Goal: Task Accomplishment & Management: Complete application form

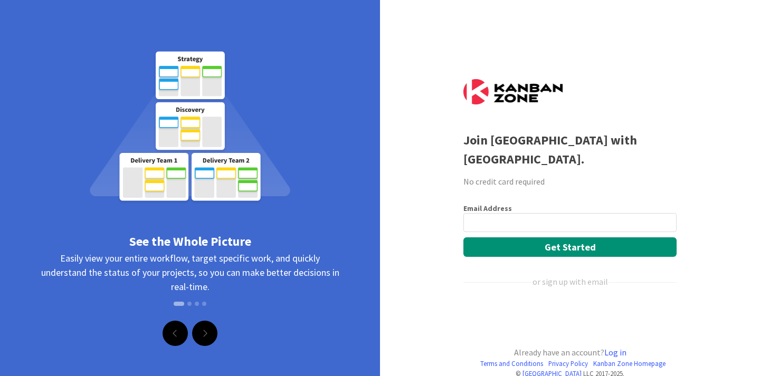
scroll to position [18, 0]
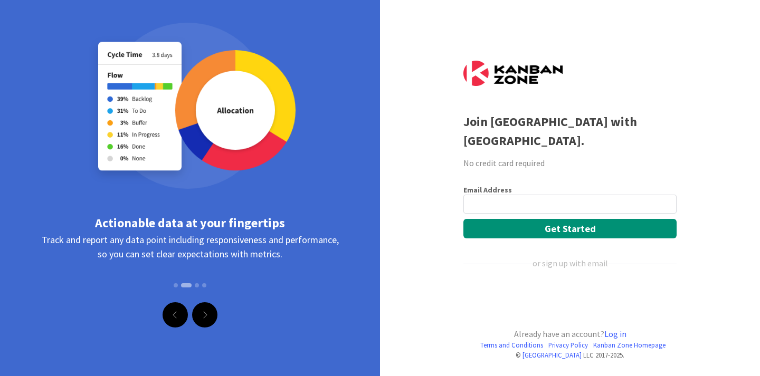
click at [603, 297] on div "Prihlásiť sa účtom Google (otvorí sa na novej karte)" at bounding box center [568, 298] width 211 height 23
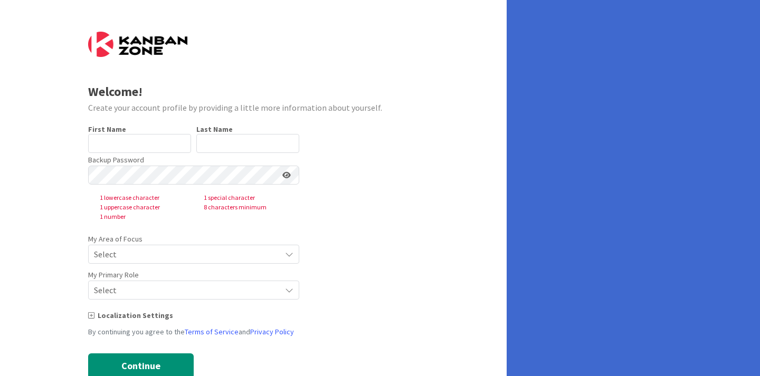
type input "Uladzimir"
type input "Kryvenka"
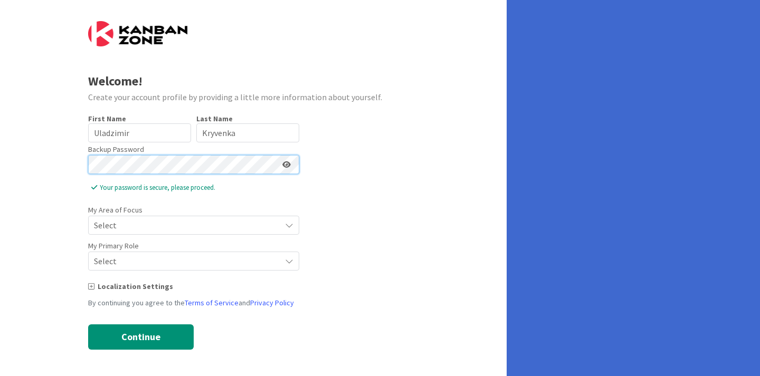
scroll to position [11, 0]
click at [188, 220] on span "Select" at bounding box center [185, 225] width 182 height 15
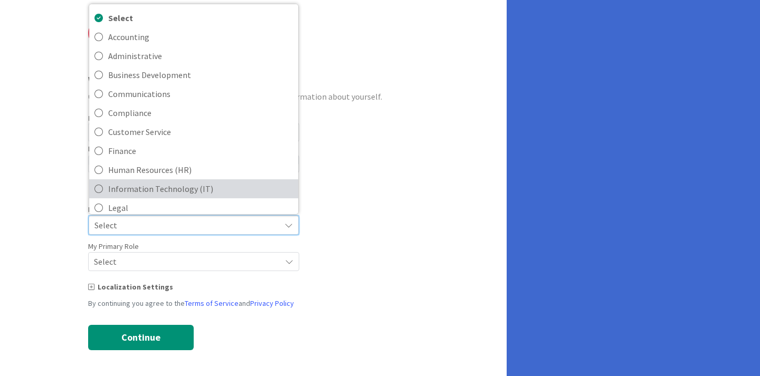
click at [187, 190] on span "Information Technology (IT)" at bounding box center [200, 189] width 185 height 16
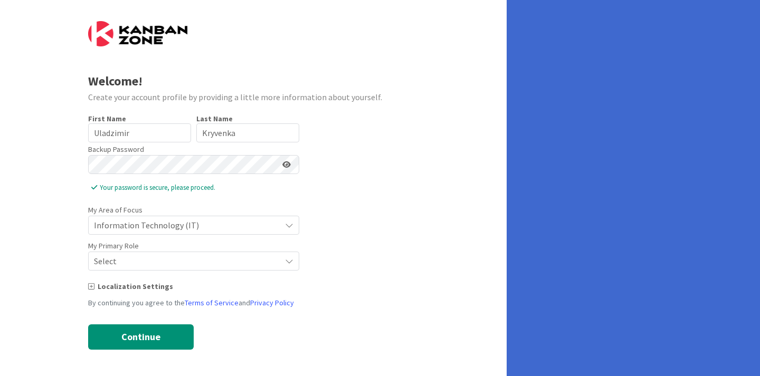
click at [177, 262] on span "Select" at bounding box center [185, 261] width 182 height 15
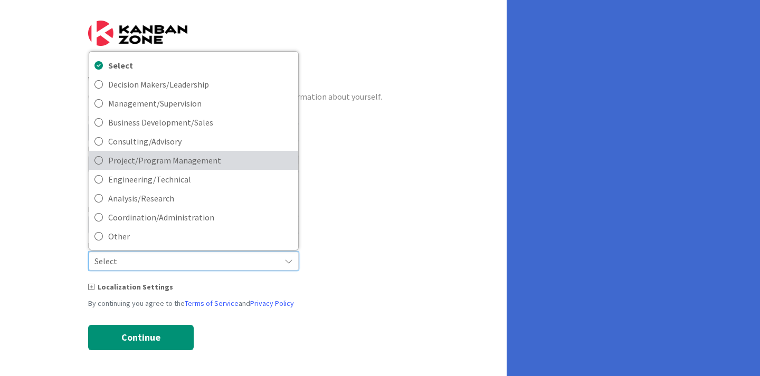
click at [202, 157] on span "Project/Program Management" at bounding box center [200, 161] width 185 height 16
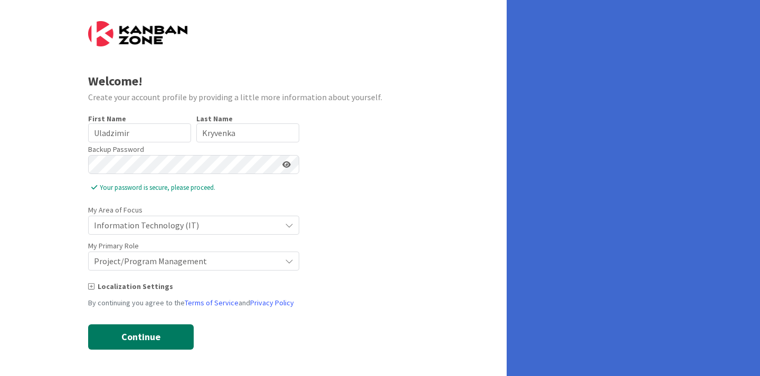
click at [138, 335] on button "Continue" at bounding box center [141, 337] width 106 height 25
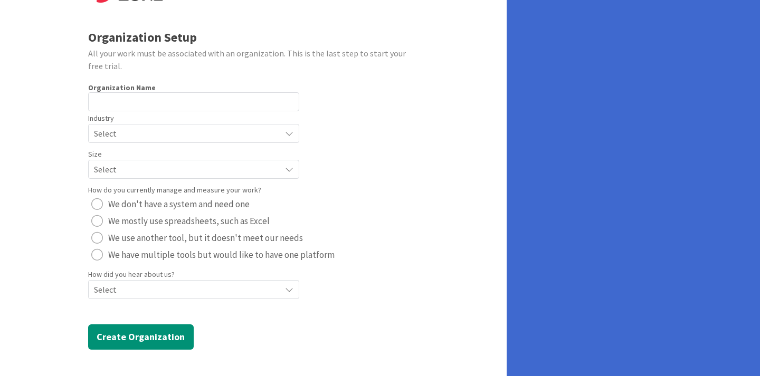
scroll to position [0, 0]
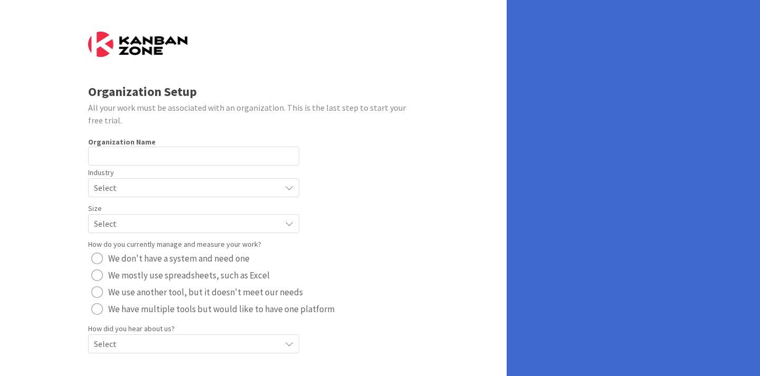
click at [125, 42] on img at bounding box center [137, 44] width 99 height 25
click at [198, 160] on input "text" at bounding box center [193, 156] width 211 height 19
type input "G"
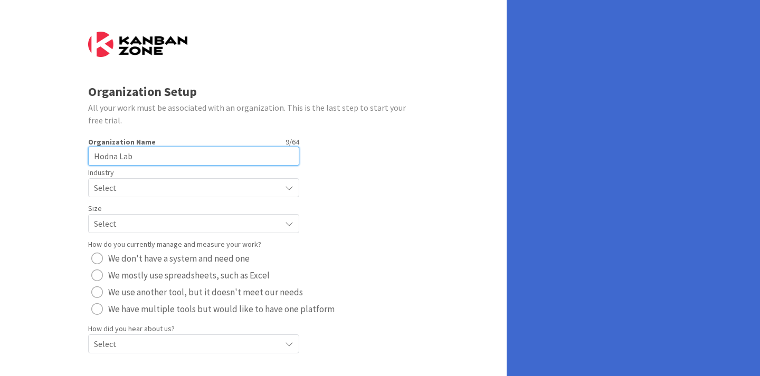
type input "Hodna Lab"
click at [163, 195] on span "Select" at bounding box center [185, 187] width 182 height 15
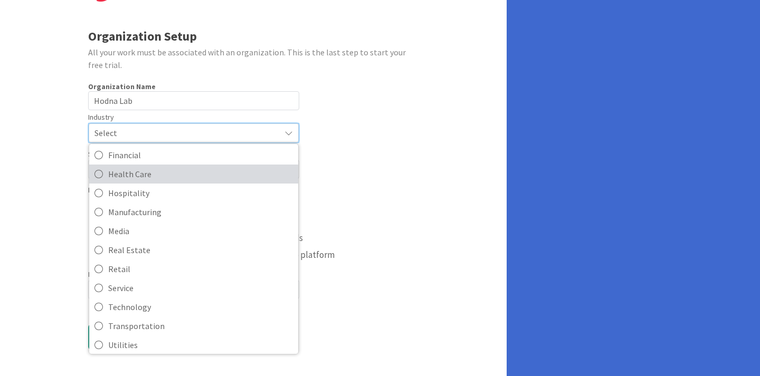
scroll to position [102, 0]
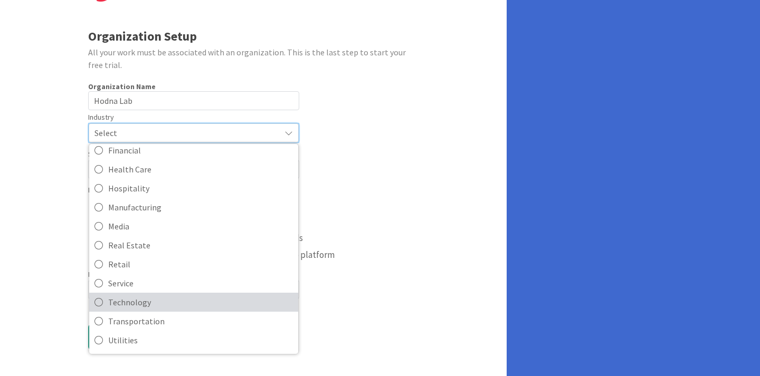
click at [144, 306] on span "Technology" at bounding box center [200, 302] width 185 height 16
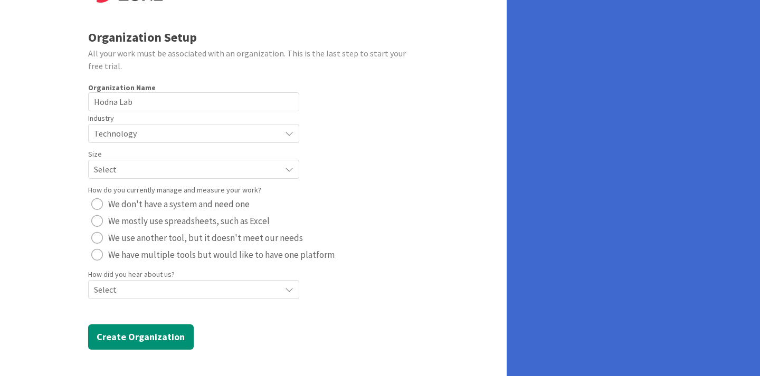
click at [167, 162] on span "Select" at bounding box center [185, 169] width 182 height 15
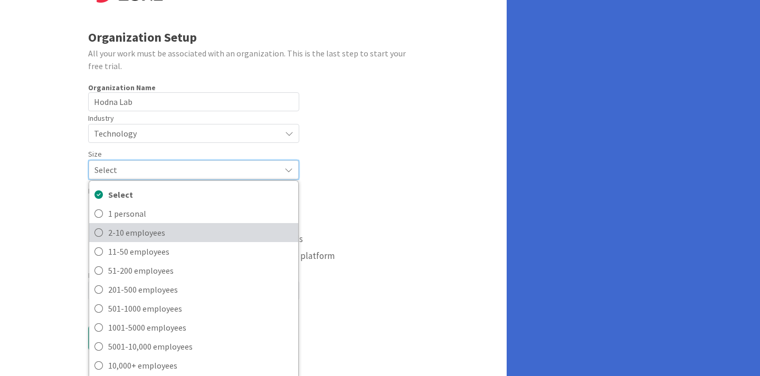
click at [164, 237] on span "2-10 employees" at bounding box center [200, 233] width 185 height 16
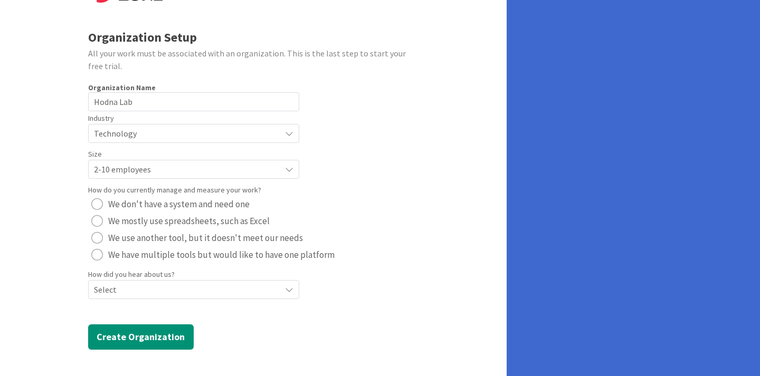
click at [239, 258] on span "We have multiple tools but would like to have one platform" at bounding box center [221, 255] width 226 height 16
click at [231, 291] on span "Select" at bounding box center [185, 289] width 182 height 15
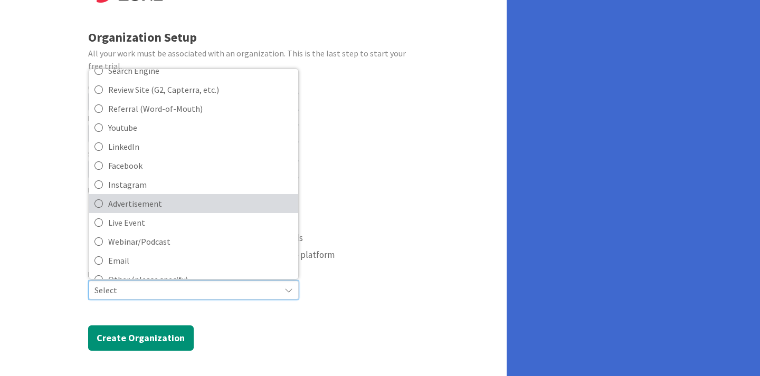
scroll to position [45, 0]
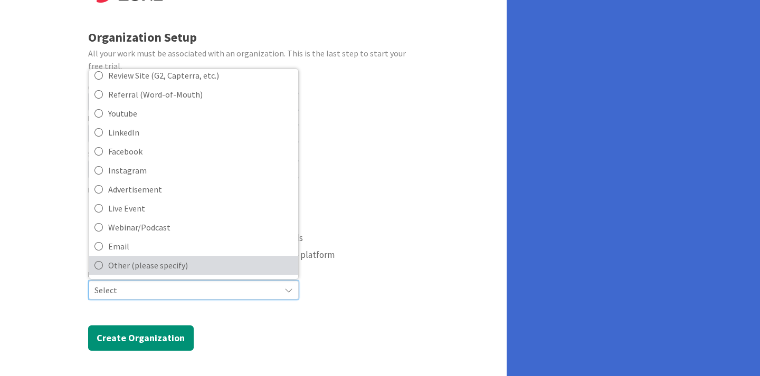
click at [215, 265] on span "Other (please specify)" at bounding box center [200, 266] width 185 height 16
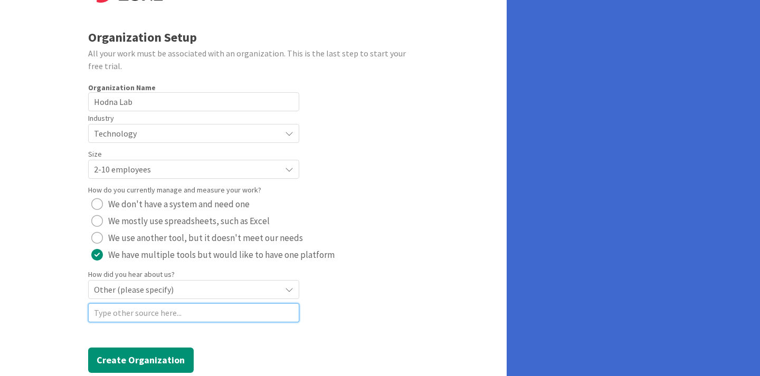
click at [191, 316] on input at bounding box center [193, 312] width 211 height 19
click at [190, 292] on span "Other (please specify)" at bounding box center [185, 289] width 182 height 15
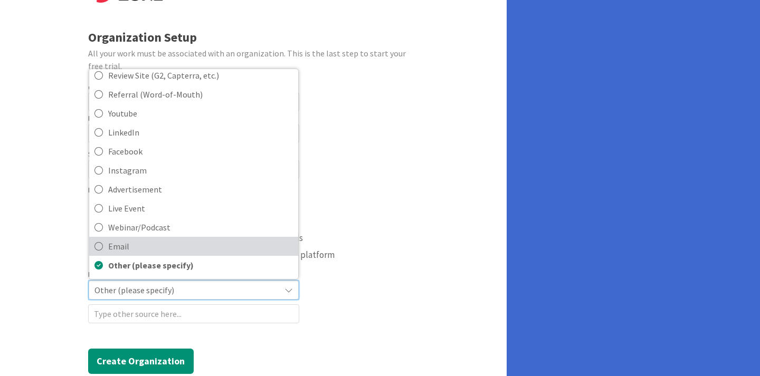
click at [184, 243] on span "Email" at bounding box center [200, 247] width 185 height 16
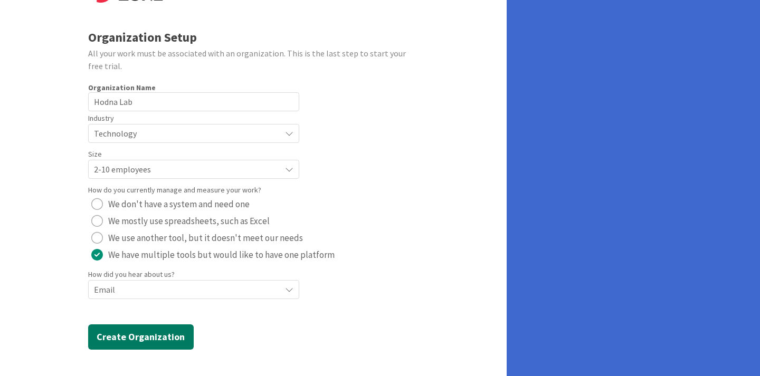
click at [153, 336] on button "Create Organization" at bounding box center [141, 337] width 106 height 25
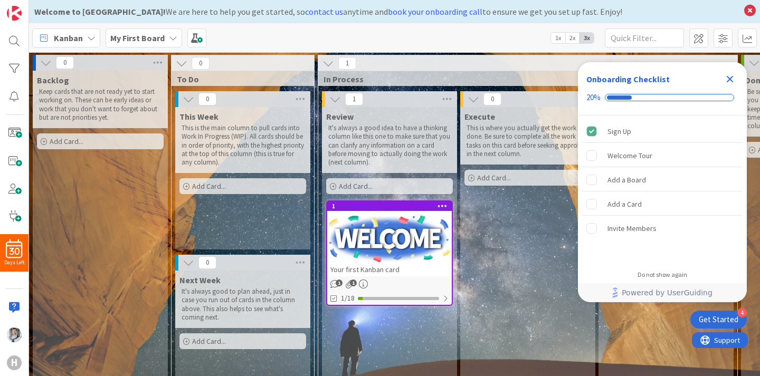
click at [731, 82] on icon "Close Checklist" at bounding box center [729, 79] width 13 height 13
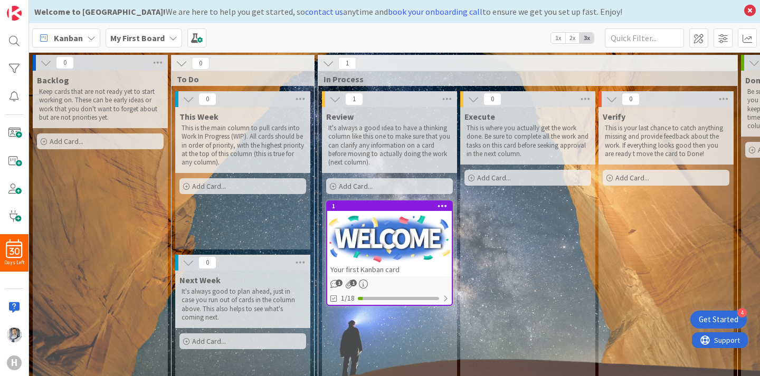
click at [172, 39] on icon at bounding box center [173, 38] width 8 height 8
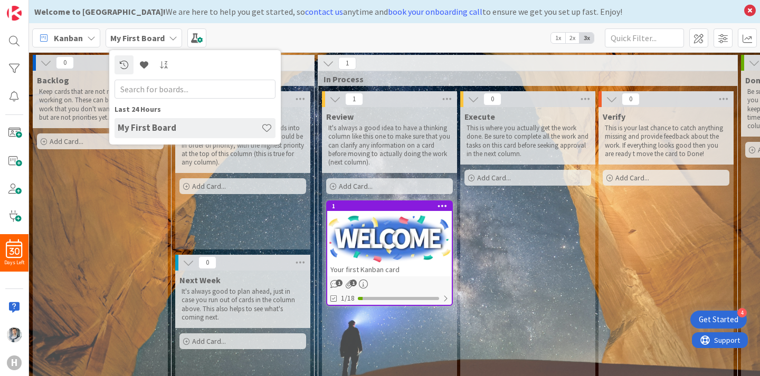
click at [89, 39] on icon at bounding box center [91, 38] width 8 height 8
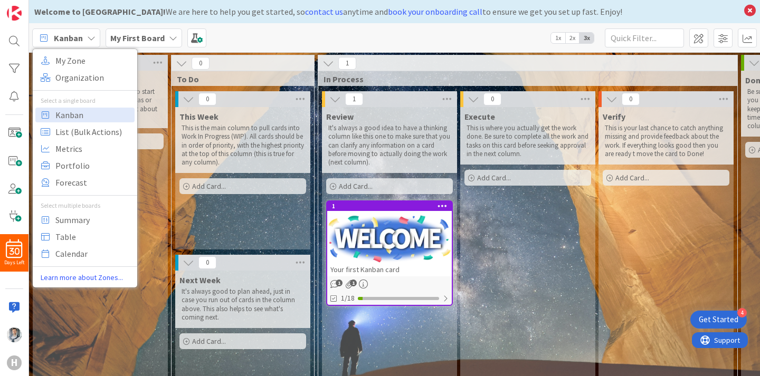
click at [90, 319] on div "Backlog Keep cards that are not ready yet to start working on. These can be ear…" at bounding box center [100, 245] width 135 height 348
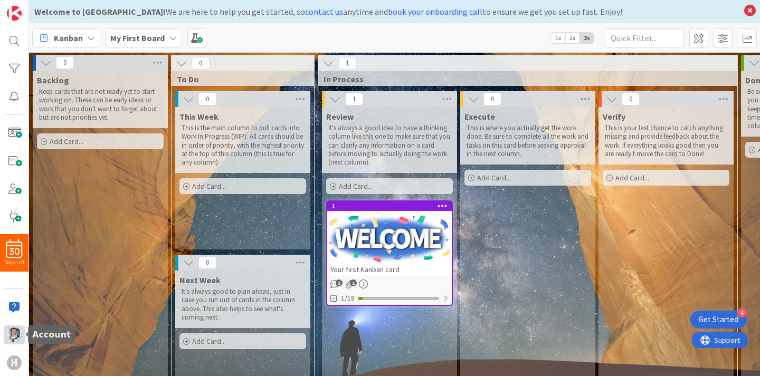
click at [14, 337] on img at bounding box center [14, 335] width 15 height 15
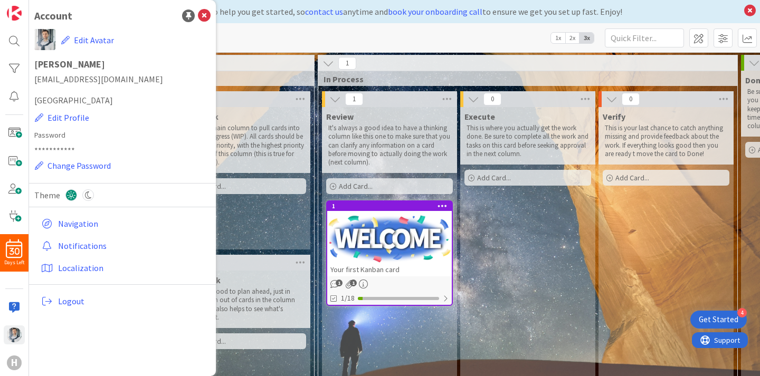
click at [309, 35] on div "Kanban My Zone Organization Select a single board Kanban List (Bulk Actions) Me…" at bounding box center [394, 37] width 731 height 29
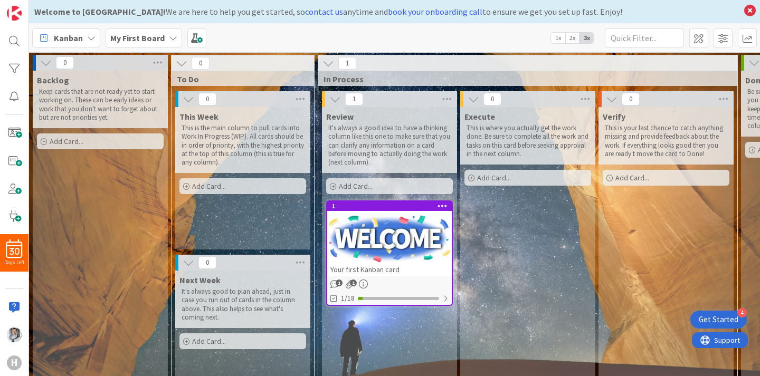
click at [570, 40] on span "2x" at bounding box center [572, 38] width 14 height 11
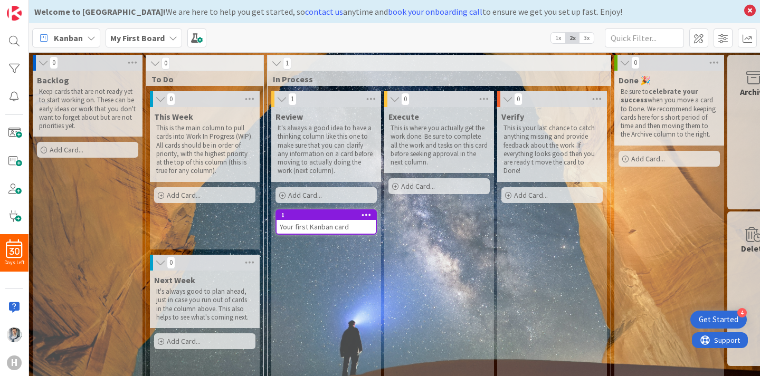
click at [560, 40] on span "1x" at bounding box center [558, 38] width 14 height 11
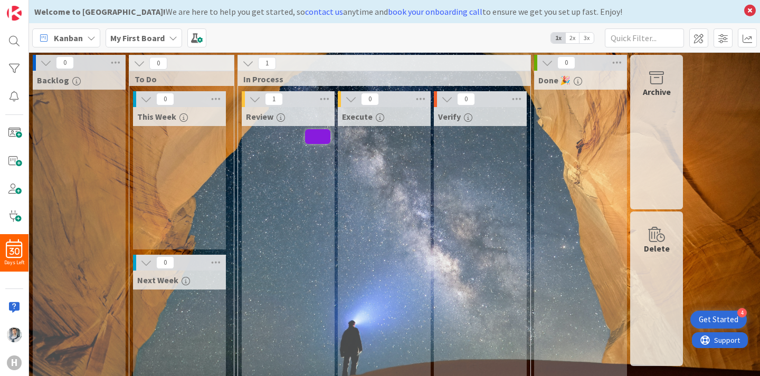
click at [574, 39] on span "2x" at bounding box center [572, 38] width 14 height 11
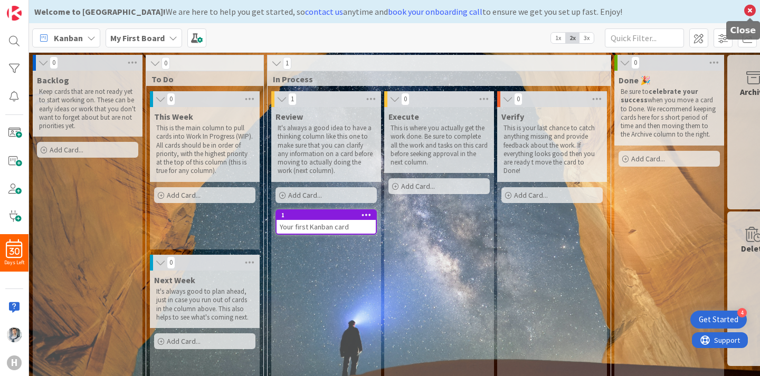
click at [752, 10] on icon at bounding box center [750, 10] width 14 height 15
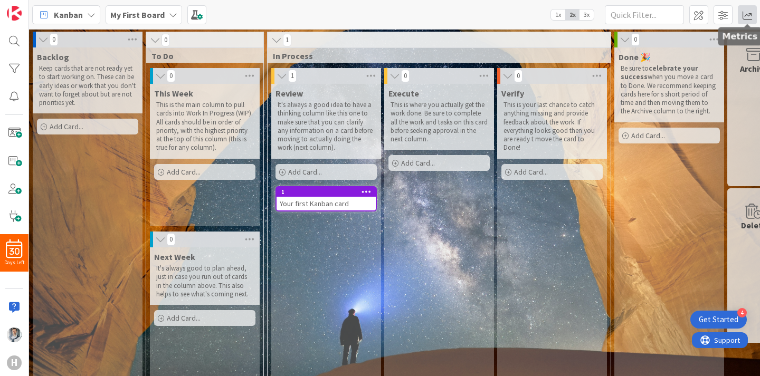
click at [747, 16] on span at bounding box center [747, 14] width 19 height 19
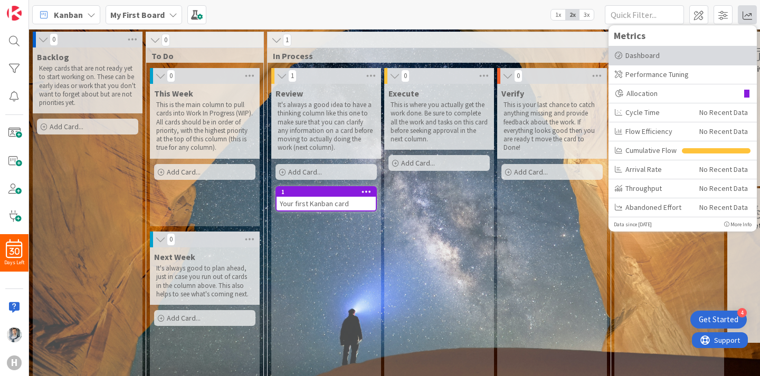
click at [690, 52] on div "Dashboard" at bounding box center [683, 55] width 136 height 11
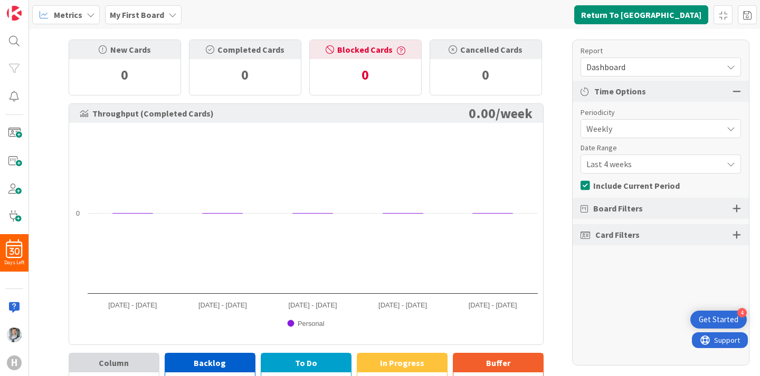
click at [732, 64] on icon at bounding box center [731, 67] width 8 height 8
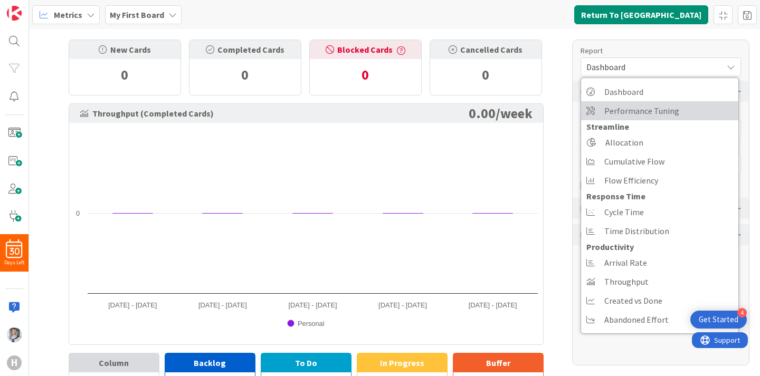
click at [714, 103] on link "Performance Tuning" at bounding box center [659, 110] width 157 height 19
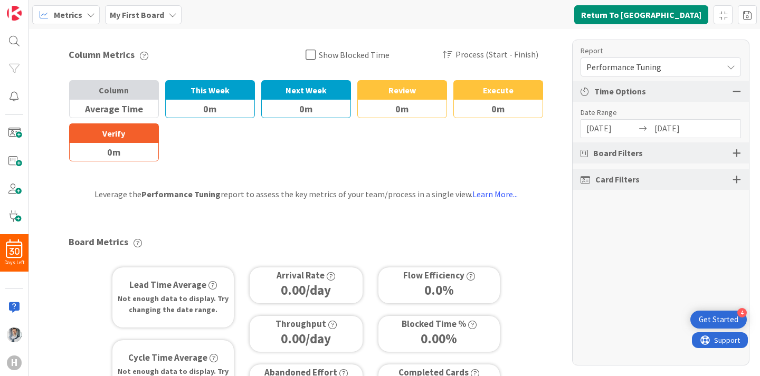
click at [736, 59] on div "Performance Tuning" at bounding box center [660, 67] width 160 height 19
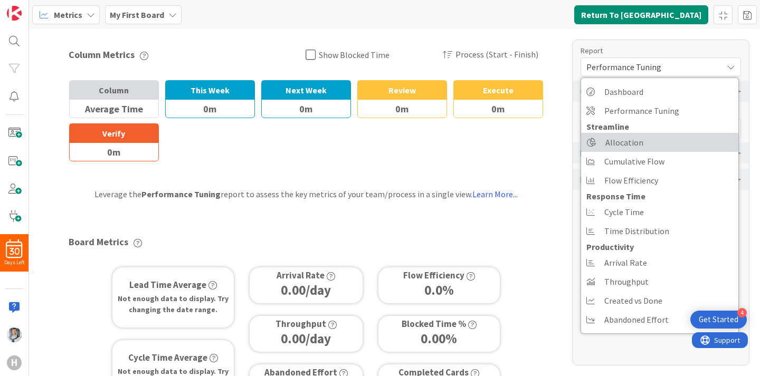
click at [680, 142] on link "Allocation" at bounding box center [659, 142] width 157 height 19
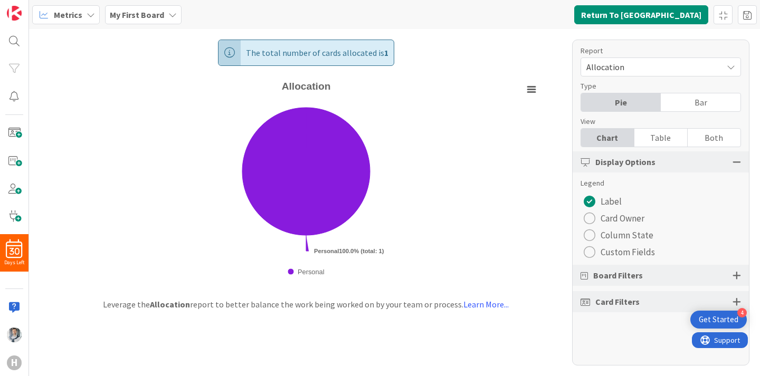
click at [699, 90] on div "Type" at bounding box center [655, 86] width 150 height 11
click at [701, 74] on span "Allocation" at bounding box center [651, 67] width 131 height 15
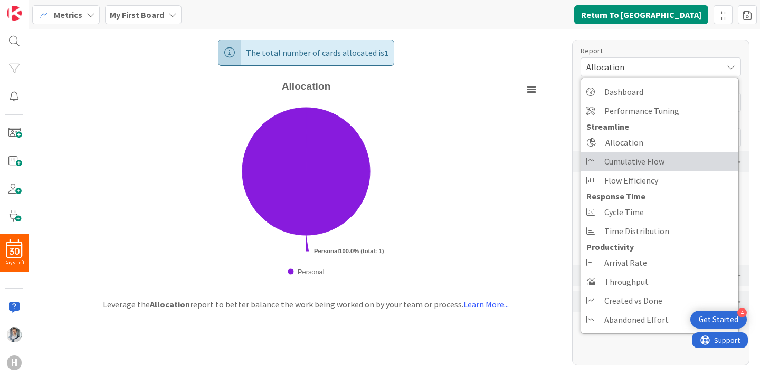
click at [681, 165] on link "Cumulative Flow" at bounding box center [659, 161] width 157 height 19
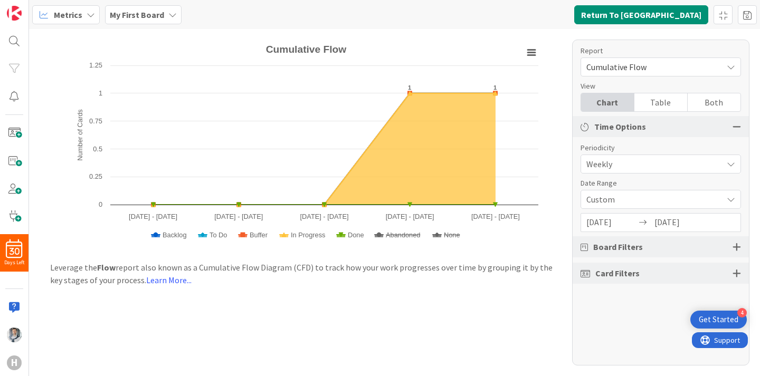
click at [690, 71] on span "Cumulative Flow" at bounding box center [651, 67] width 131 height 15
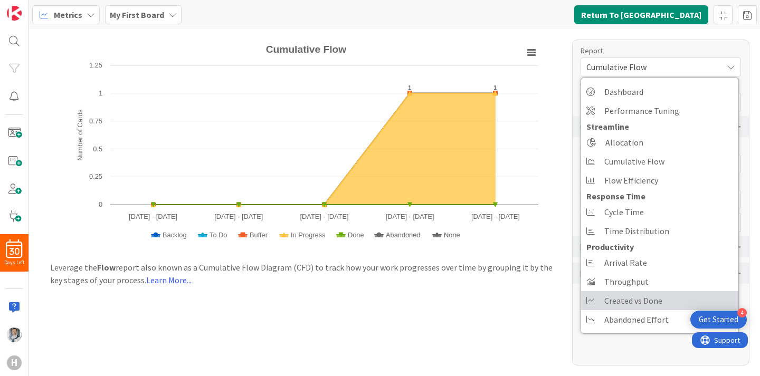
click at [608, 307] on span "Created vs Done" at bounding box center [633, 301] width 58 height 16
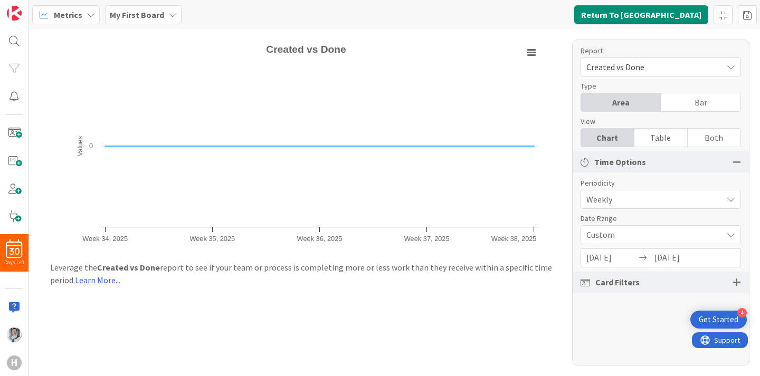
click at [637, 68] on span "Created vs Done" at bounding box center [651, 67] width 131 height 15
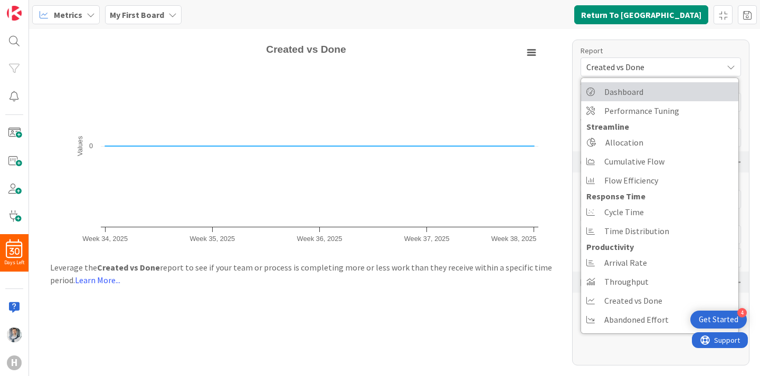
click at [625, 93] on span "Dashboard" at bounding box center [623, 92] width 39 height 16
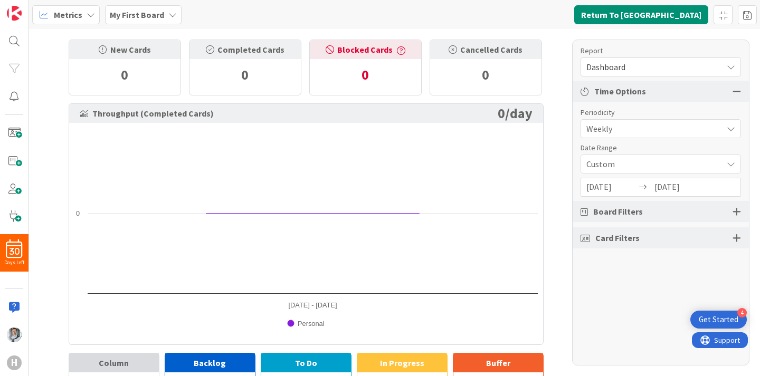
click at [172, 15] on icon at bounding box center [172, 15] width 8 height 8
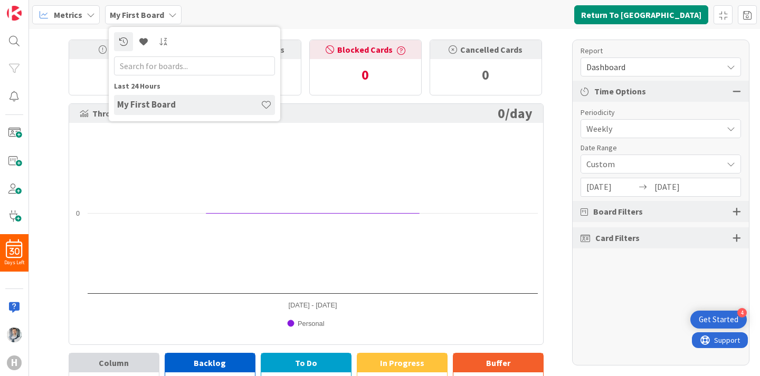
click at [73, 14] on span "Metrics" at bounding box center [68, 14] width 28 height 13
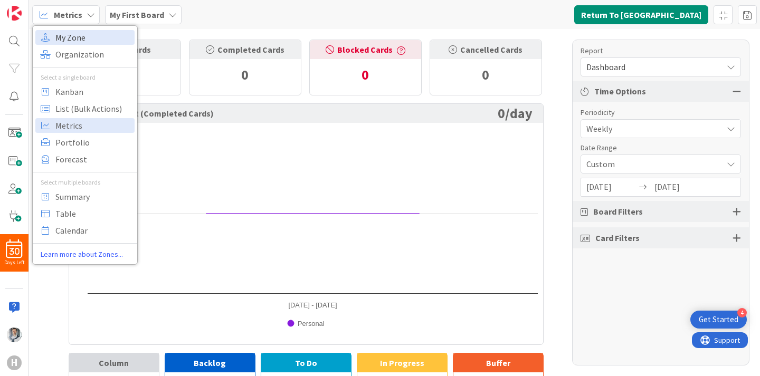
click at [74, 39] on span "My Zone" at bounding box center [93, 38] width 76 height 16
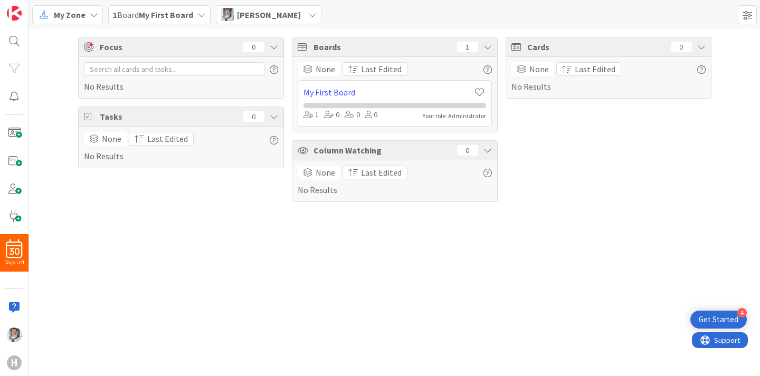
click at [83, 17] on span "My Zone" at bounding box center [70, 14] width 32 height 13
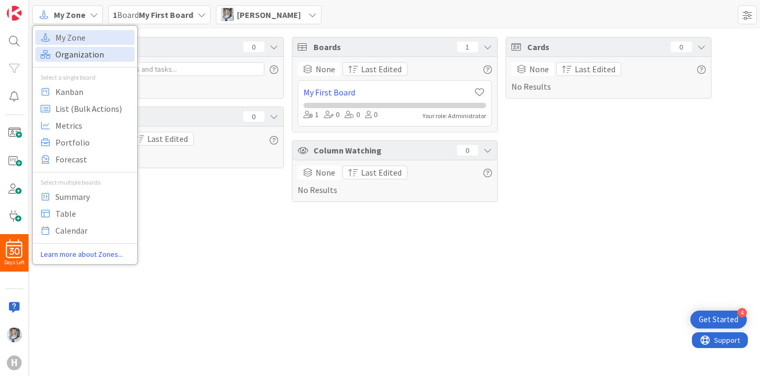
click at [88, 54] on span "Organization" at bounding box center [93, 54] width 76 height 16
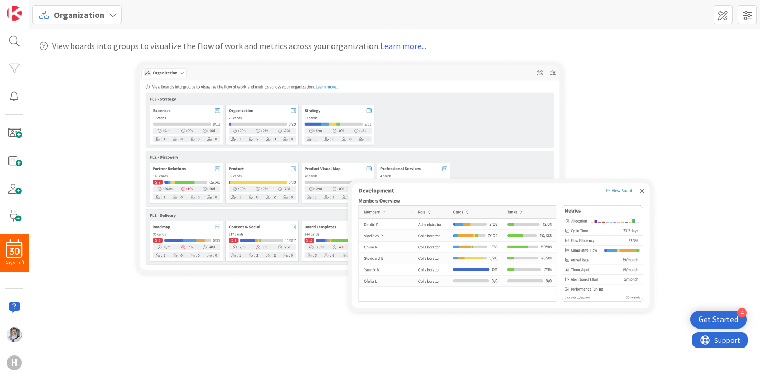
click at [90, 36] on div "View boards into groups to visualize the flow of work and metrics across your o…" at bounding box center [394, 202] width 731 height 347
click at [91, 22] on div "Organization" at bounding box center [77, 14] width 90 height 19
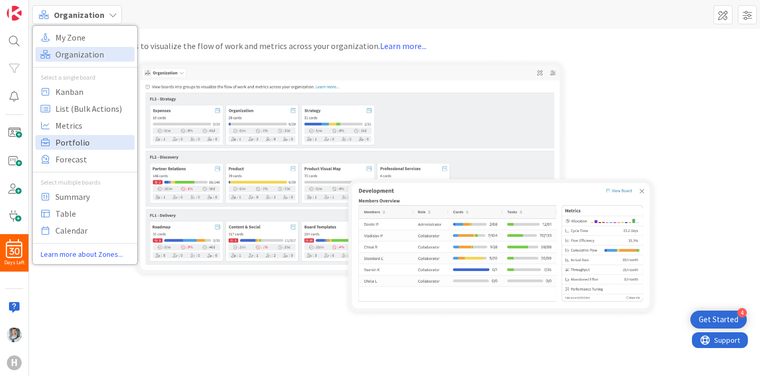
click at [82, 148] on span "Portfolio" at bounding box center [93, 143] width 76 height 16
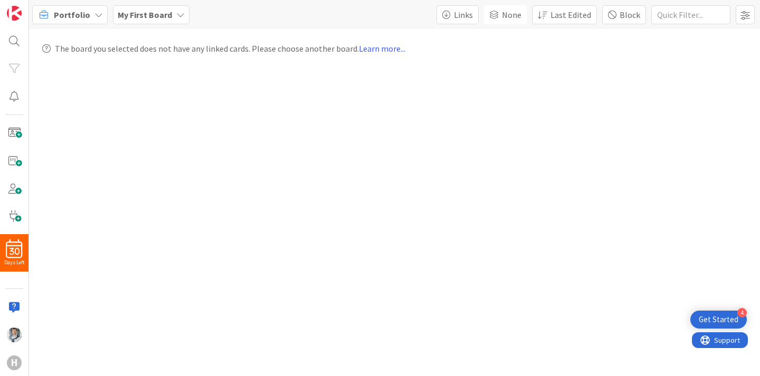
click at [94, 15] on icon at bounding box center [98, 15] width 8 height 8
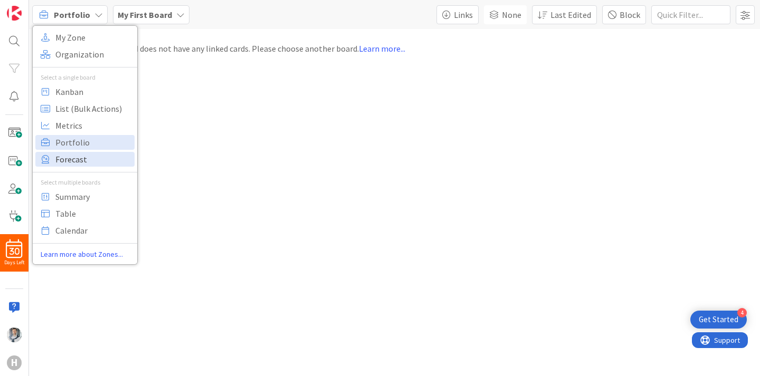
click at [97, 158] on span "Forecast" at bounding box center [93, 159] width 76 height 16
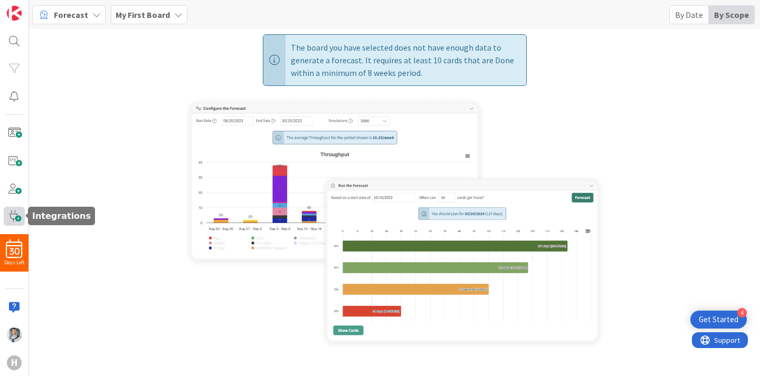
click at [15, 216] on span at bounding box center [14, 217] width 21 height 20
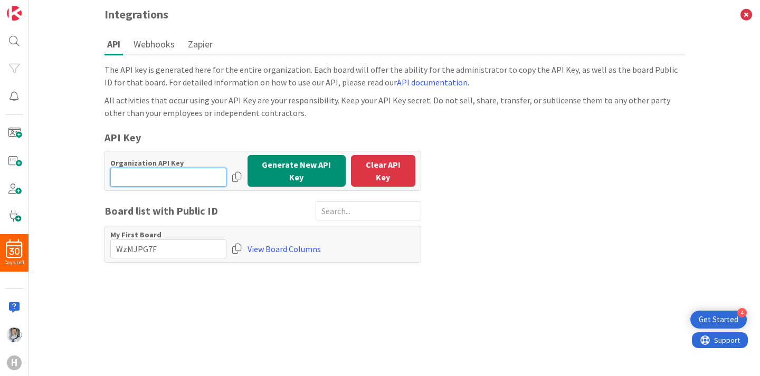
click at [208, 175] on input "input" at bounding box center [168, 177] width 116 height 19
click at [165, 49] on button "Webhooks" at bounding box center [154, 44] width 46 height 20
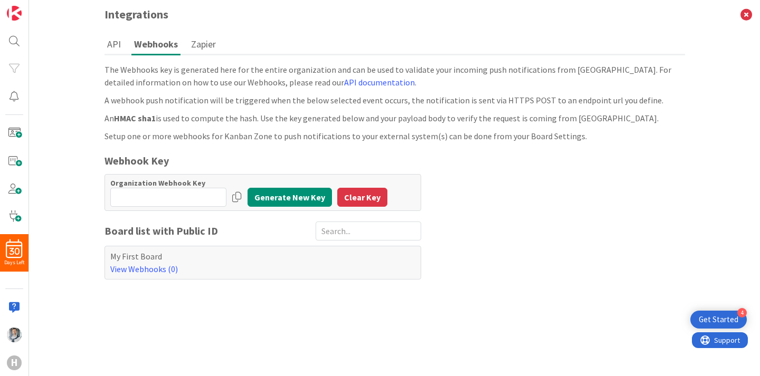
click at [200, 44] on button "Zapier" at bounding box center [203, 44] width 30 height 20
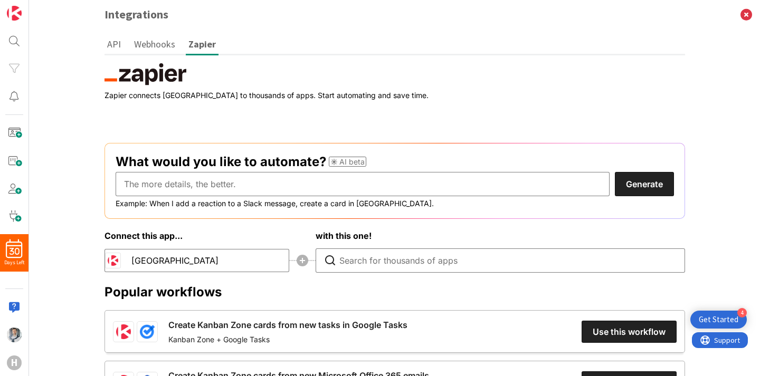
click at [156, 45] on button "Webhooks" at bounding box center [154, 44] width 46 height 20
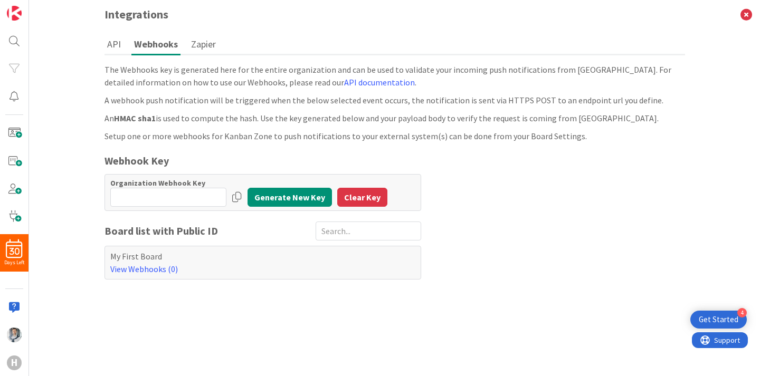
click at [196, 44] on button "Zapier" at bounding box center [203, 44] width 30 height 20
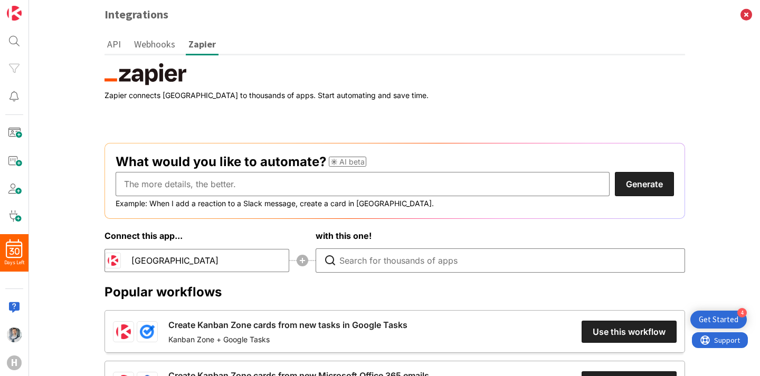
click at [161, 47] on button "Webhooks" at bounding box center [154, 44] width 46 height 20
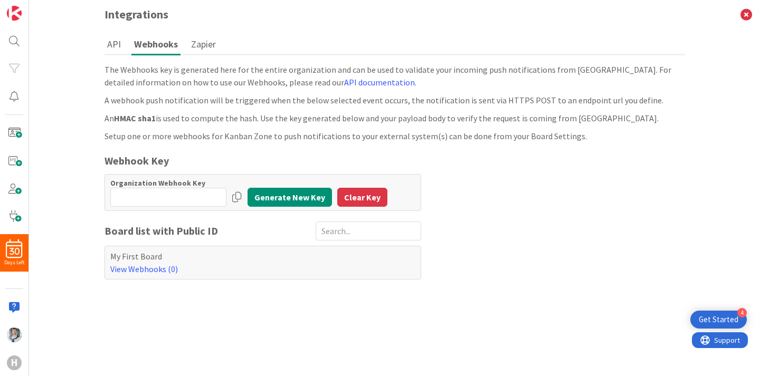
click at [118, 44] on button "API" at bounding box center [113, 44] width 19 height 20
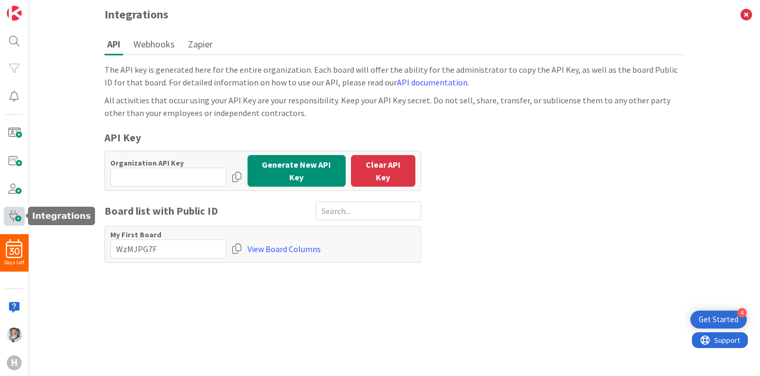
click at [13, 218] on span at bounding box center [14, 217] width 21 height 20
click at [21, 216] on span at bounding box center [14, 217] width 21 height 20
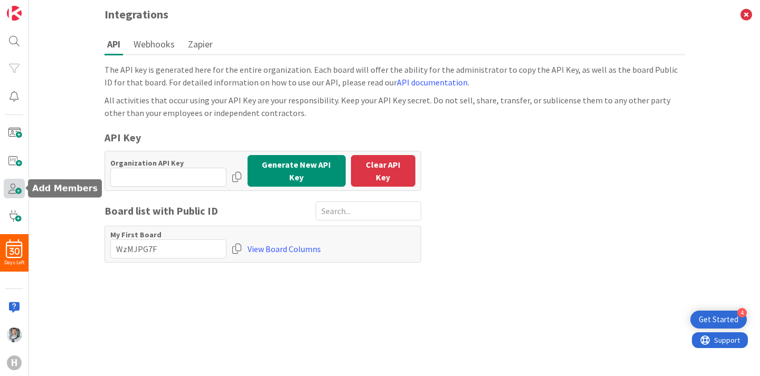
click at [18, 187] on span at bounding box center [14, 189] width 21 height 20
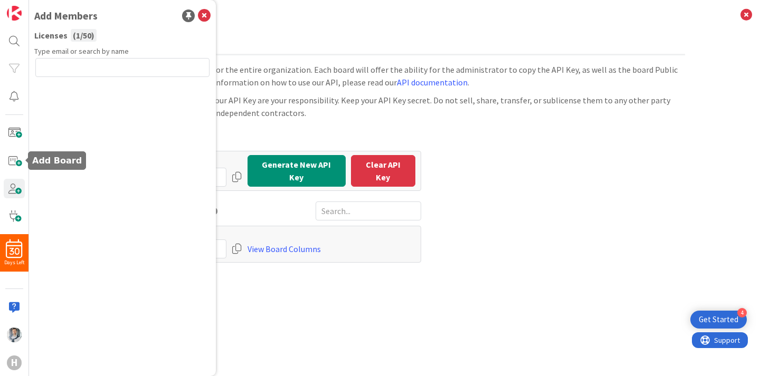
click at [18, 170] on div "30 Days Left H" at bounding box center [14, 188] width 29 height 376
click at [18, 165] on span at bounding box center [14, 161] width 21 height 20
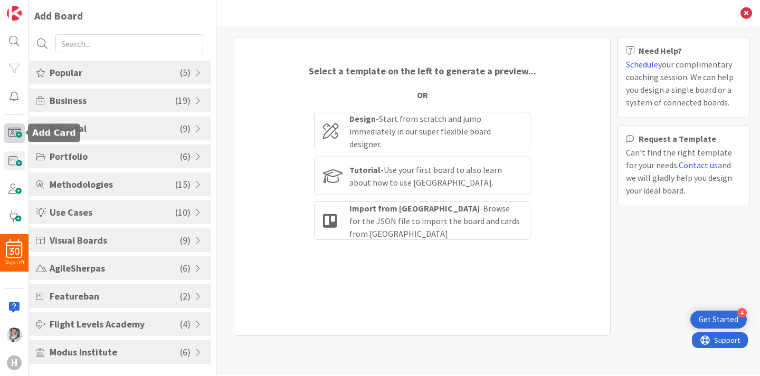
click at [18, 134] on span at bounding box center [14, 133] width 21 height 20
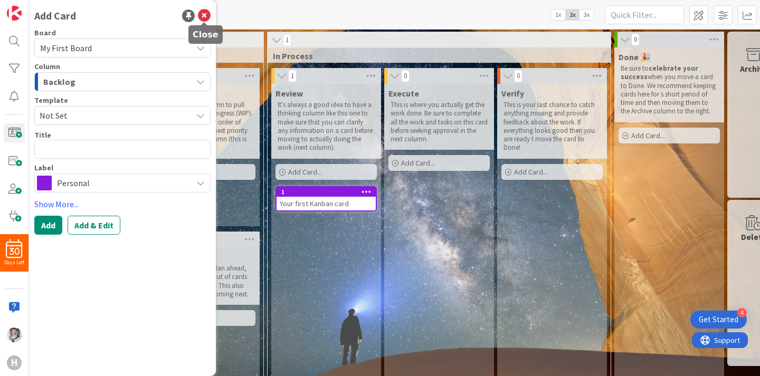
click at [203, 15] on icon at bounding box center [204, 15] width 13 height 13
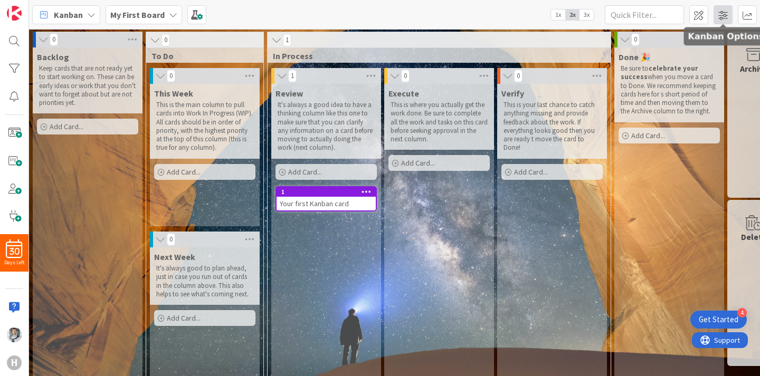
click at [723, 17] on span at bounding box center [722, 14] width 19 height 19
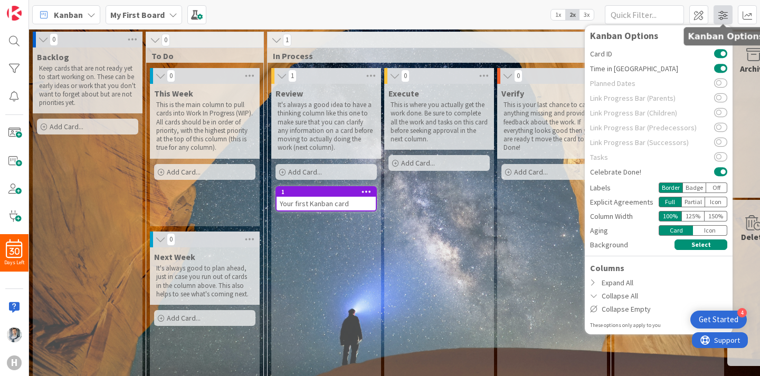
click at [725, 18] on span at bounding box center [722, 14] width 19 height 19
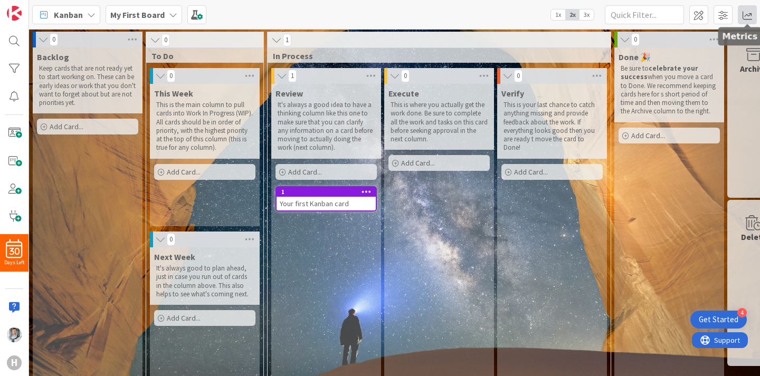
click at [750, 17] on span at bounding box center [747, 14] width 19 height 19
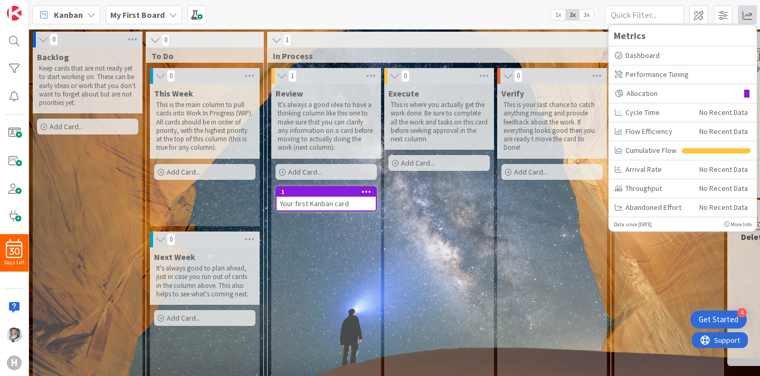
click at [470, 266] on div "Execute This is where you actually get the work done. Be sure to complete all t…" at bounding box center [439, 237] width 110 height 306
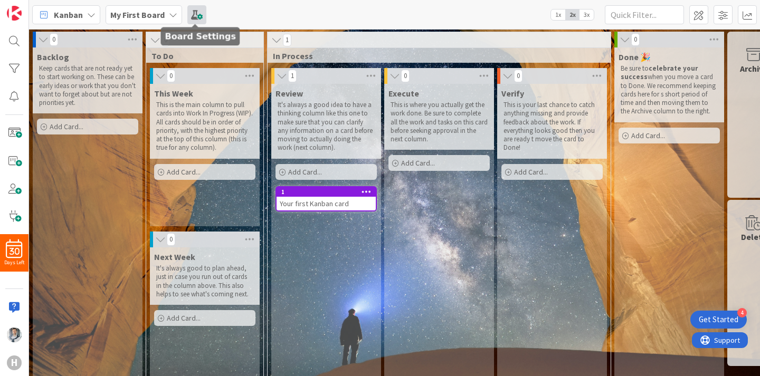
click at [200, 17] on span at bounding box center [196, 14] width 19 height 19
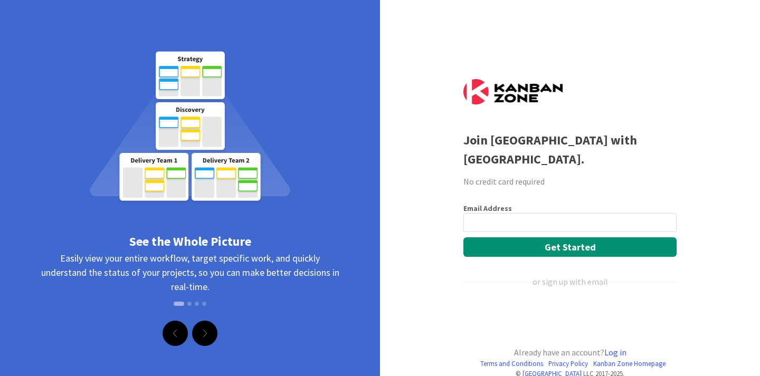
click at [515, 232] on input "email" at bounding box center [569, 222] width 213 height 19
click at [510, 314] on div "Prihlásiť sa účtom Google (otvorí sa na novej karte)" at bounding box center [568, 317] width 211 height 23
